Goal: Information Seeking & Learning: Understand process/instructions

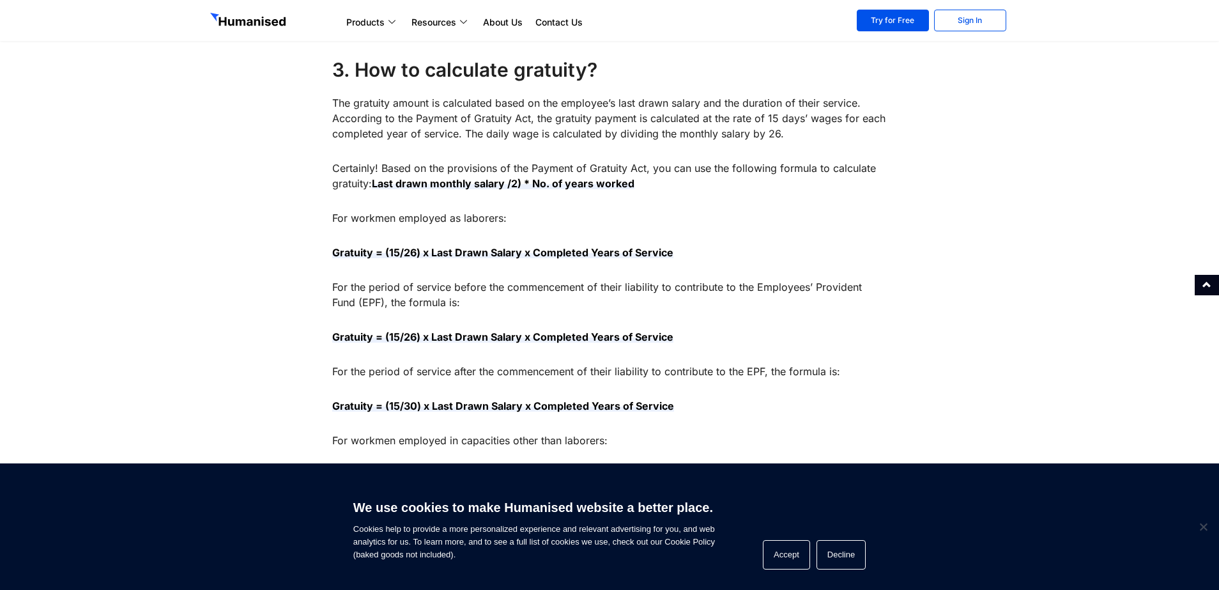
scroll to position [959, 0]
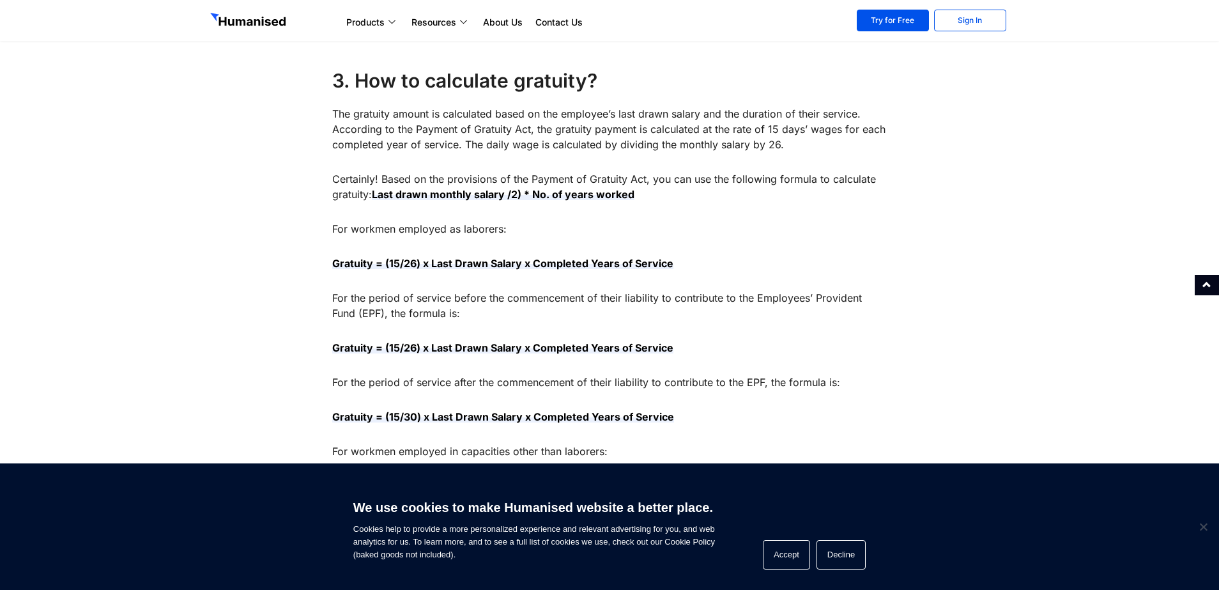
drag, startPoint x: 547, startPoint y: 258, endPoint x: 834, endPoint y: 233, distance: 288.0
click at [834, 233] on div "Are you aware of the hidden treasure awaiting employees? Sri Lankan labor law m…" at bounding box center [609, 488] width 555 height 1777
click at [807, 244] on div "Are you aware of the hidden treasure awaiting employees? Sri Lankan labor law m…" at bounding box center [609, 488] width 555 height 1777
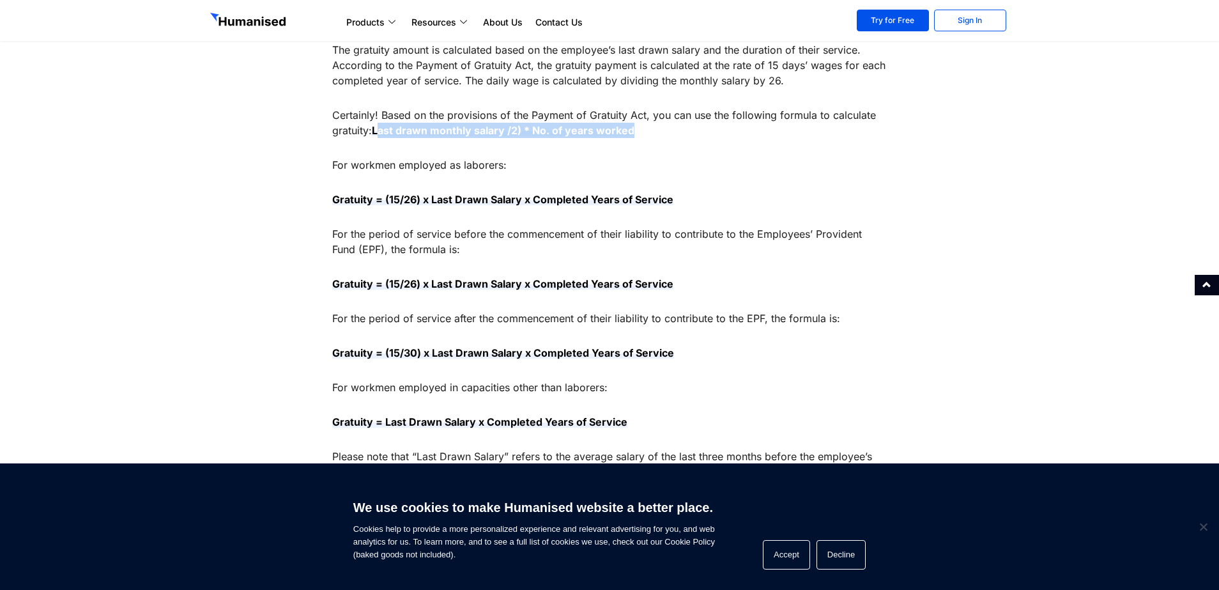
drag, startPoint x: 380, startPoint y: 132, endPoint x: 677, endPoint y: 126, distance: 297.2
click at [677, 126] on p "Certainly! Based on the provisions of the Payment of Gratuity Act, you can use …" at bounding box center [609, 122] width 555 height 31
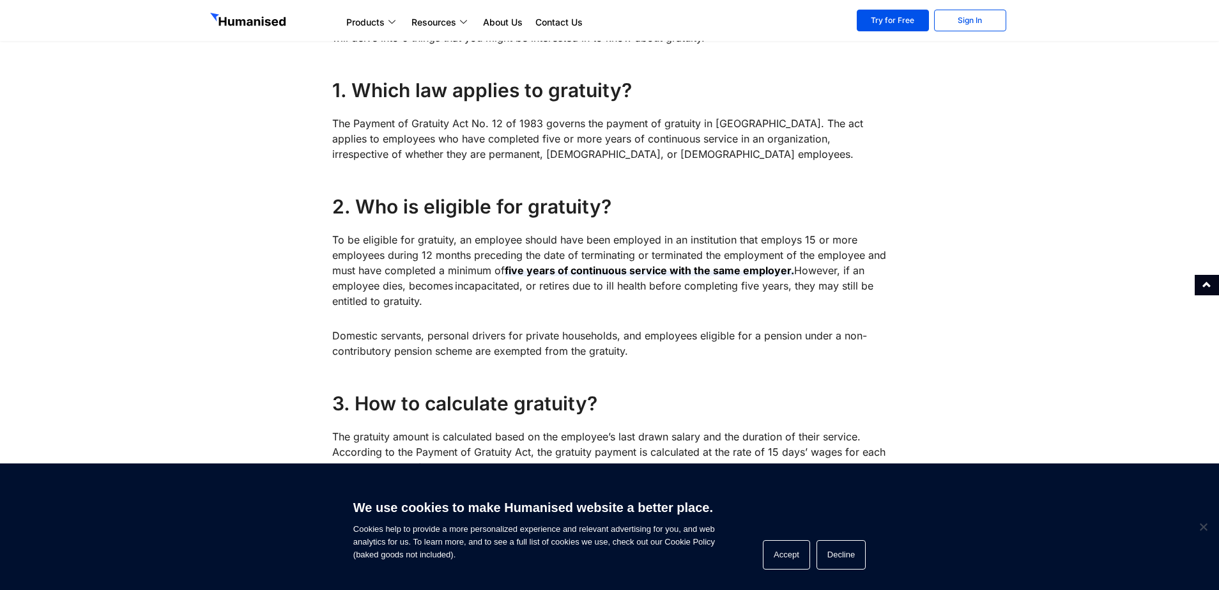
scroll to position [828, 0]
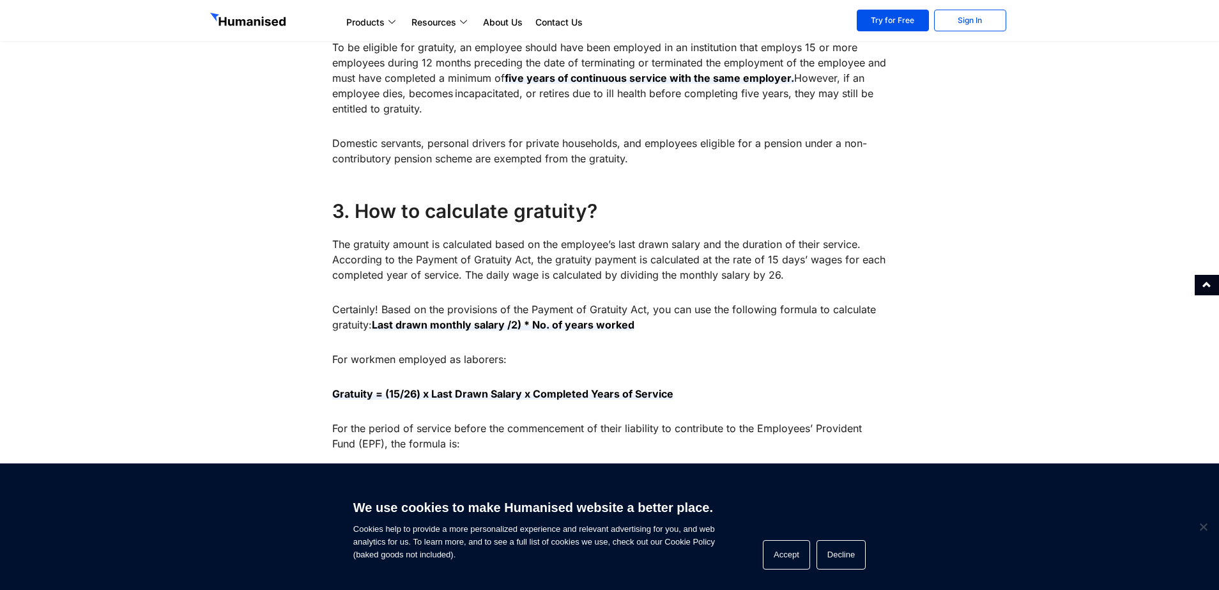
drag, startPoint x: 376, startPoint y: 325, endPoint x: 650, endPoint y: 336, distance: 274.4
click at [610, 325] on strong "Last drawn monthly salary /2) * No. of years worked" at bounding box center [503, 324] width 263 height 13
drag, startPoint x: 633, startPoint y: 325, endPoint x: 375, endPoint y: 324, distance: 258.2
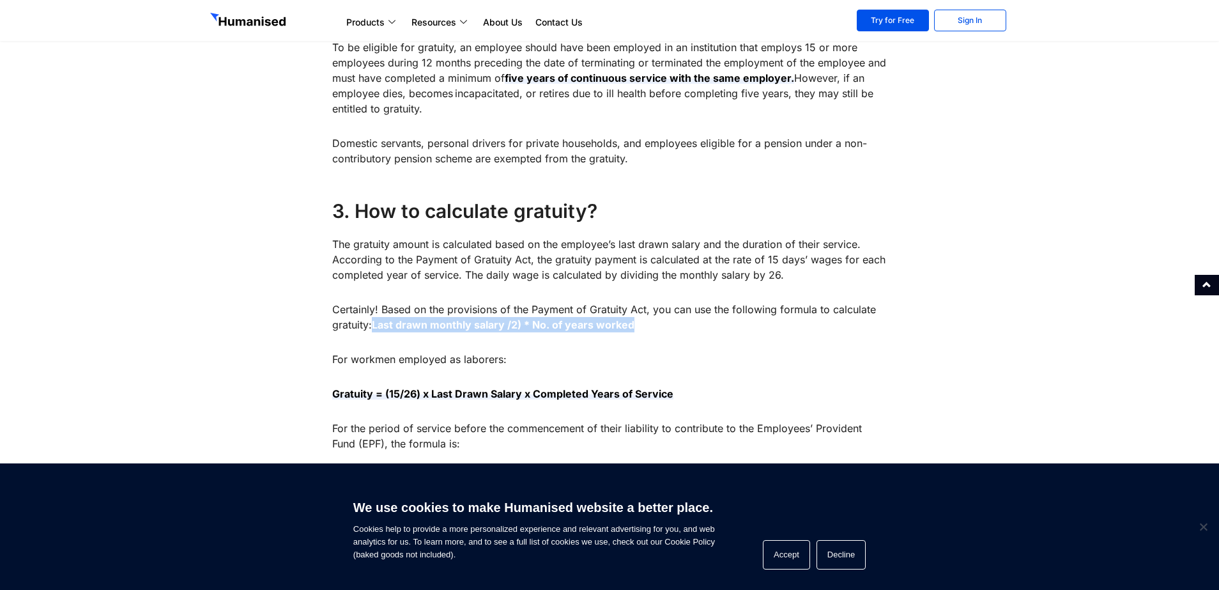
click at [375, 324] on strong "Last drawn monthly salary /2) * No. of years worked" at bounding box center [503, 324] width 263 height 13
click at [602, 328] on strong "Last drawn monthly salary /2) * No. of years worked" at bounding box center [503, 324] width 263 height 13
drag, startPoint x: 634, startPoint y: 324, endPoint x: 379, endPoint y: 325, distance: 255.0
click at [379, 325] on p "Certainly! Based on the provisions of the Payment of Gratuity Act, you can use …" at bounding box center [609, 317] width 555 height 31
click at [668, 305] on p "Certainly! Based on the provisions of the Payment of Gratuity Act, you can use …" at bounding box center [609, 317] width 555 height 31
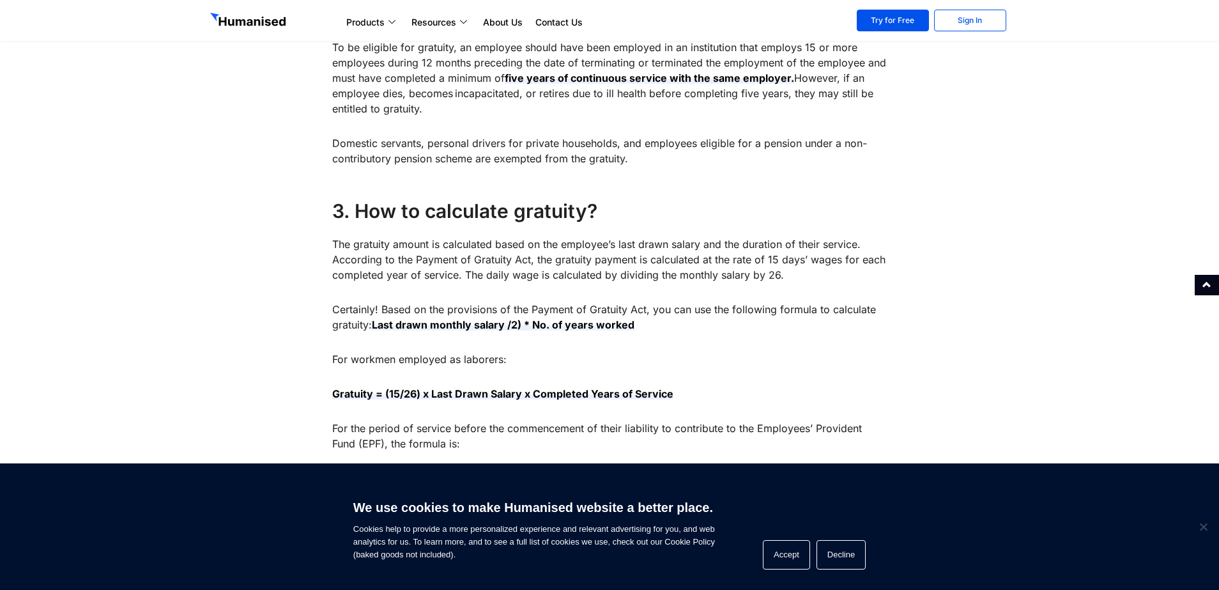
drag, startPoint x: 652, startPoint y: 323, endPoint x: 378, endPoint y: 320, distance: 274.2
click at [378, 320] on p "Certainly! Based on the provisions of the Payment of Gratuity Act, you can use …" at bounding box center [609, 317] width 555 height 31
click at [378, 320] on strong "Last drawn monthly salary /2) * No. of years worked" at bounding box center [503, 324] width 263 height 13
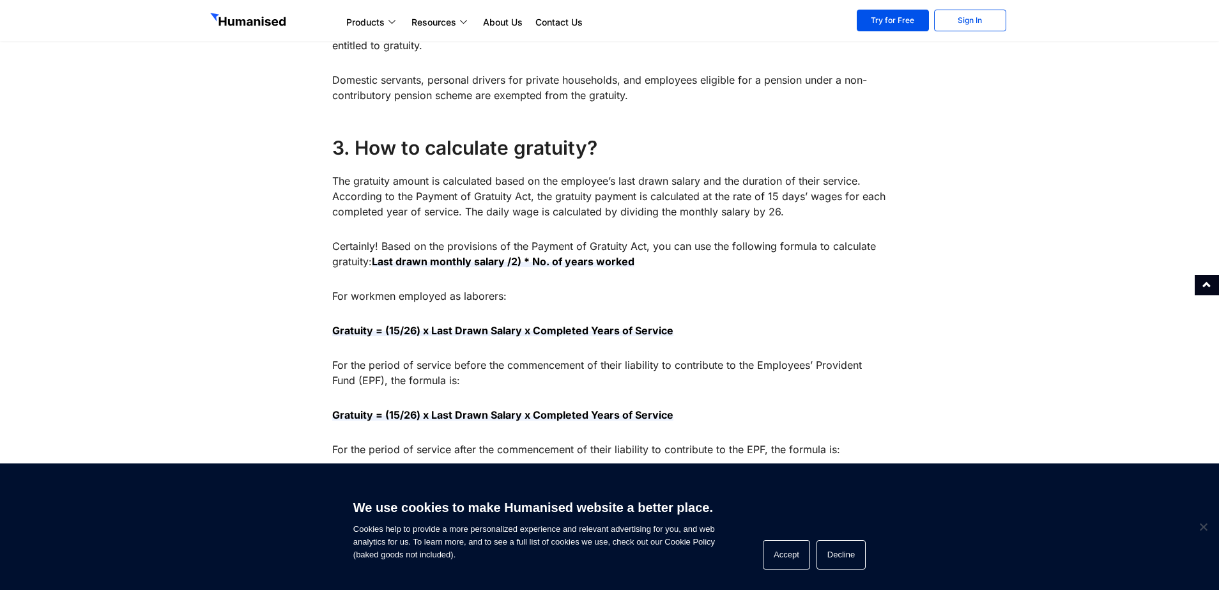
scroll to position [892, 0]
drag, startPoint x: 369, startPoint y: 257, endPoint x: 654, endPoint y: 263, distance: 284.5
click at [654, 263] on p "Certainly! Based on the provisions of the Payment of Gratuity Act, you can use …" at bounding box center [609, 253] width 555 height 31
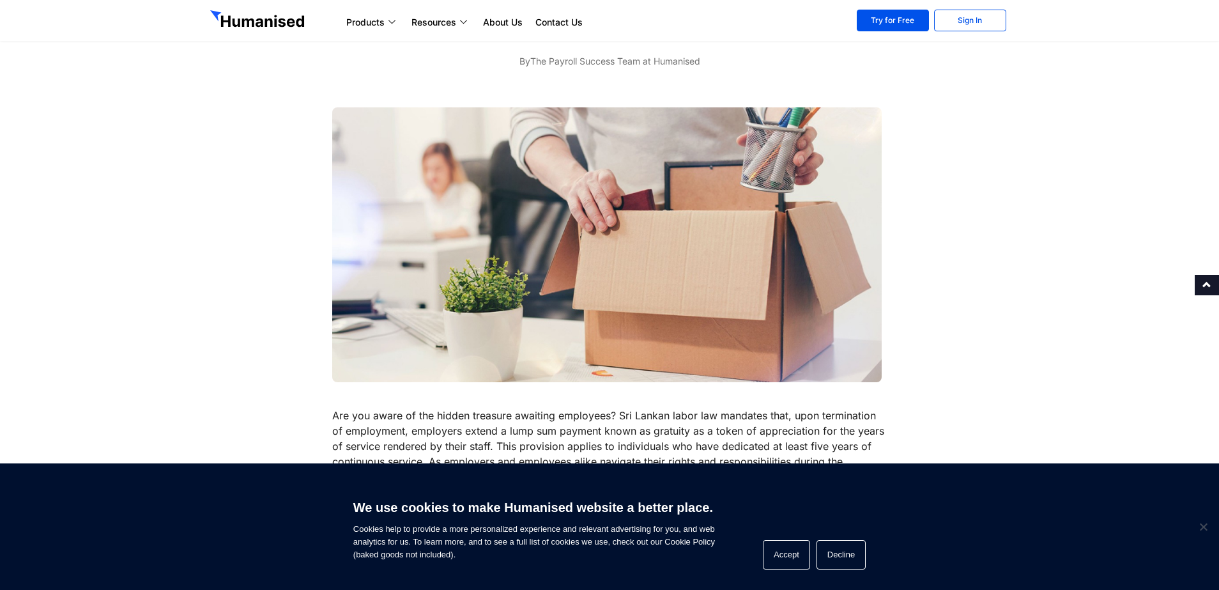
scroll to position [0, 0]
